Goal: Find specific page/section

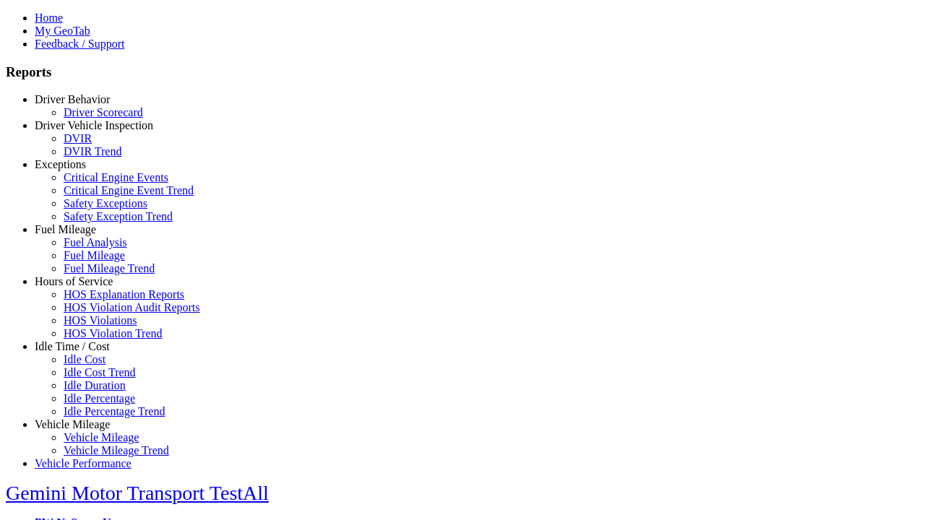
click at [83, 288] on link "Hours of Service" at bounding box center [74, 281] width 78 height 12
click at [94, 327] on link "HOS Violations" at bounding box center [100, 320] width 73 height 12
type input "**********"
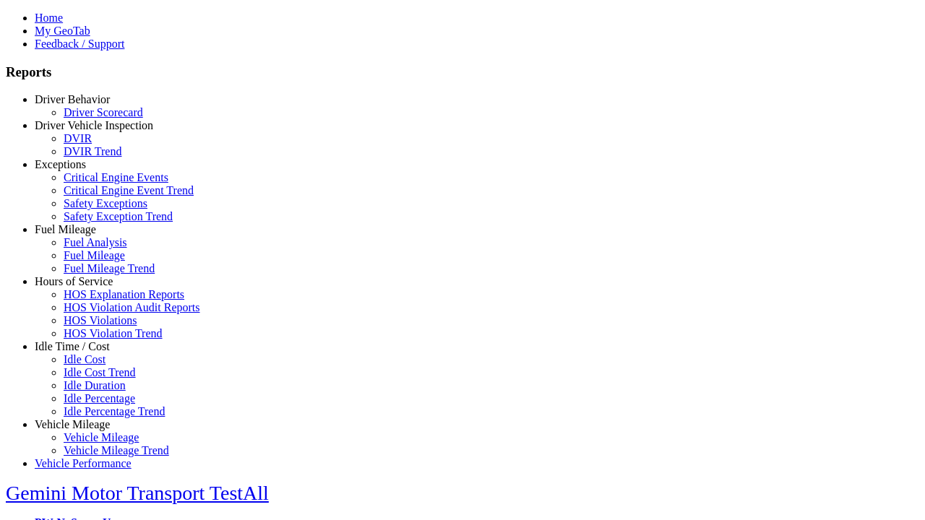
type input "**********"
